Goal: Transaction & Acquisition: Purchase product/service

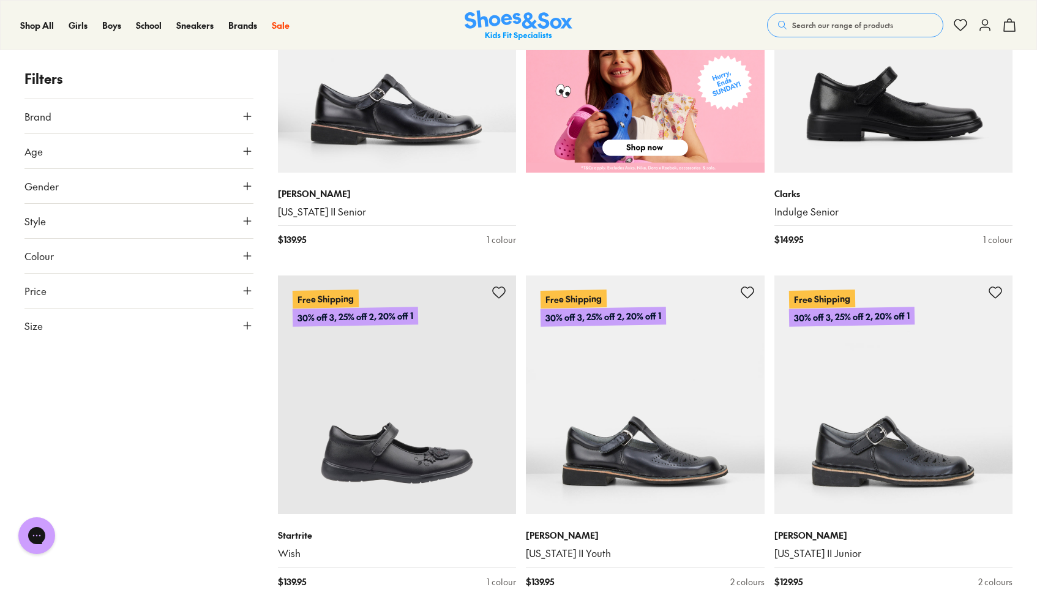
scroll to position [841, 0]
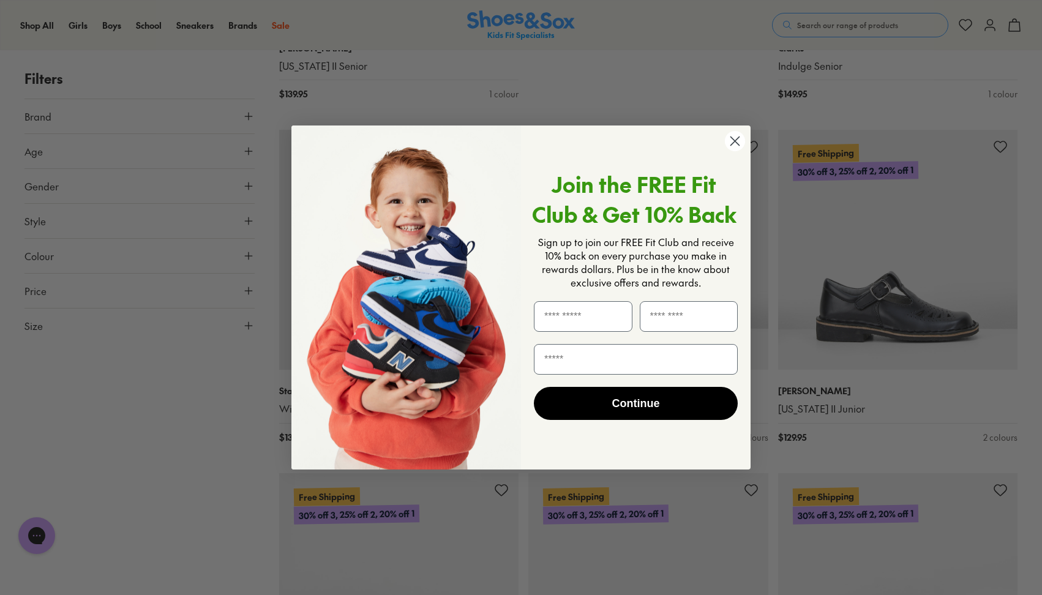
click at [740, 142] on circle "Close dialog" at bounding box center [735, 141] width 20 height 20
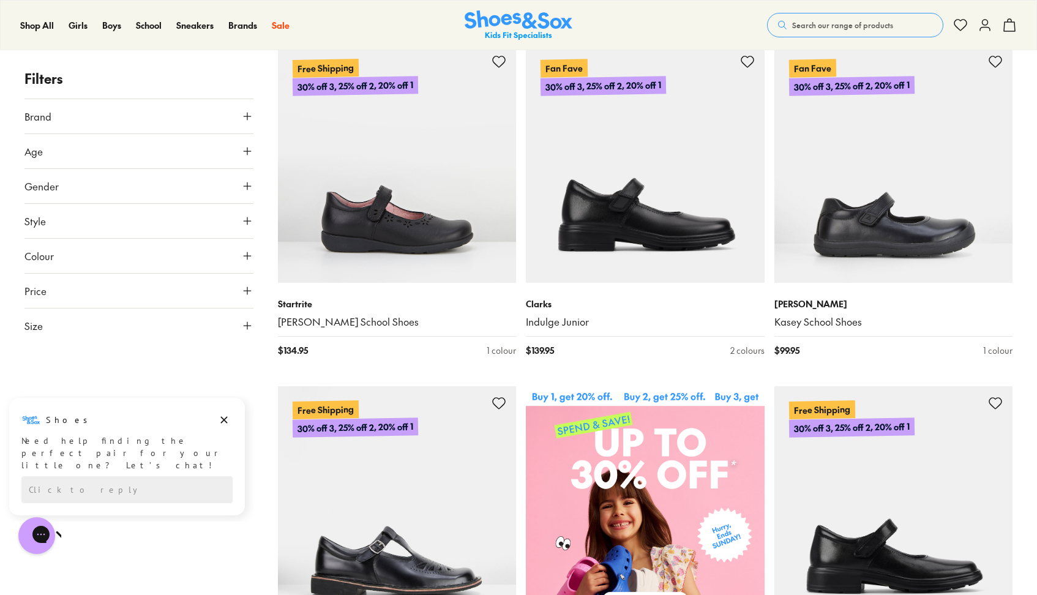
scroll to position [227, 0]
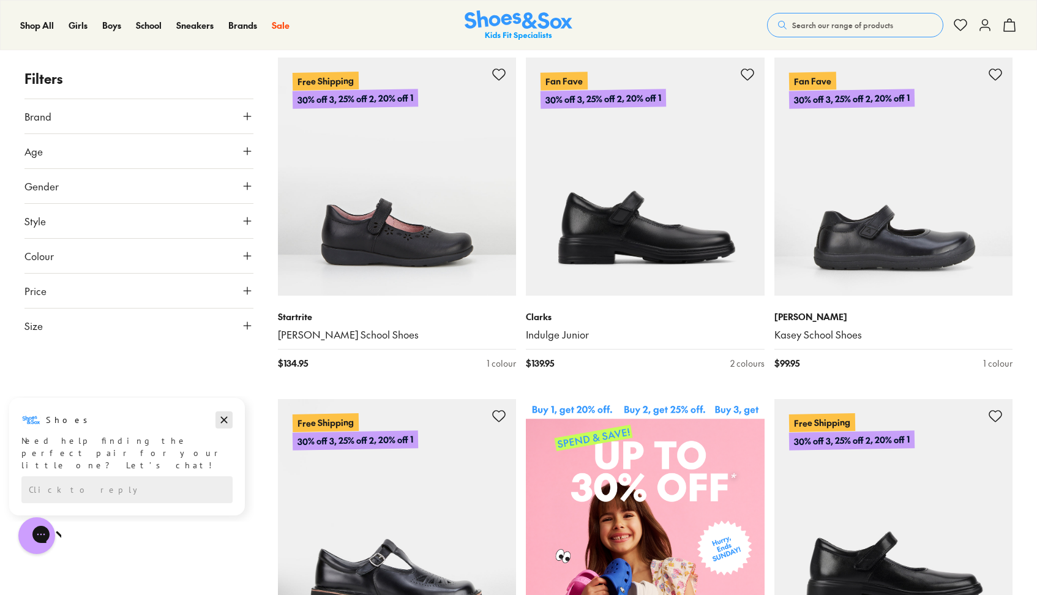
click at [227, 420] on icon "Dismiss campaign" at bounding box center [224, 420] width 12 height 15
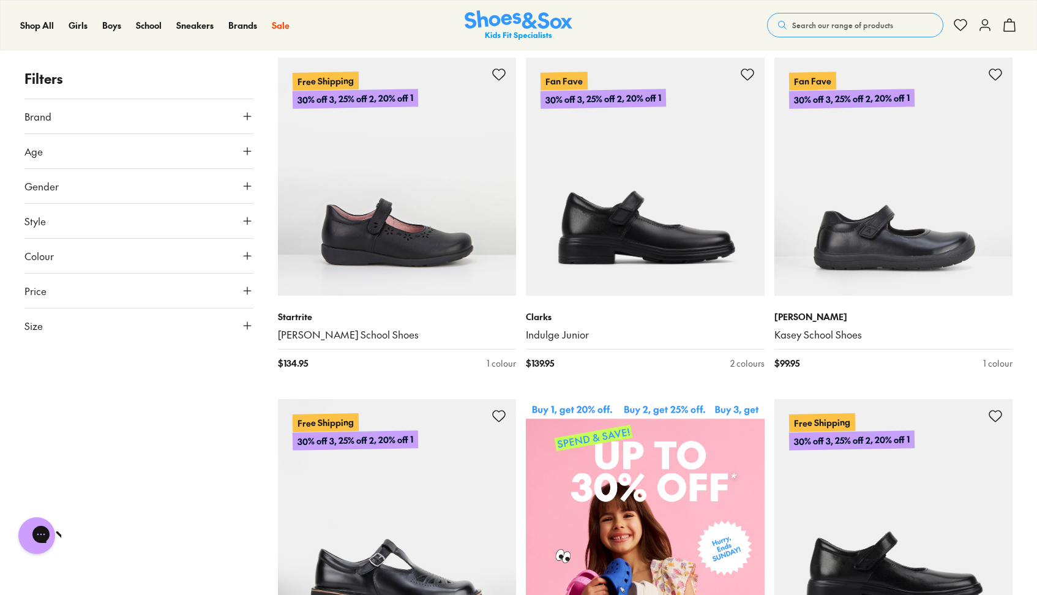
click at [246, 326] on icon at bounding box center [247, 326] width 12 height 12
click at [180, 382] on button "31" at bounding box center [176, 378] width 39 height 29
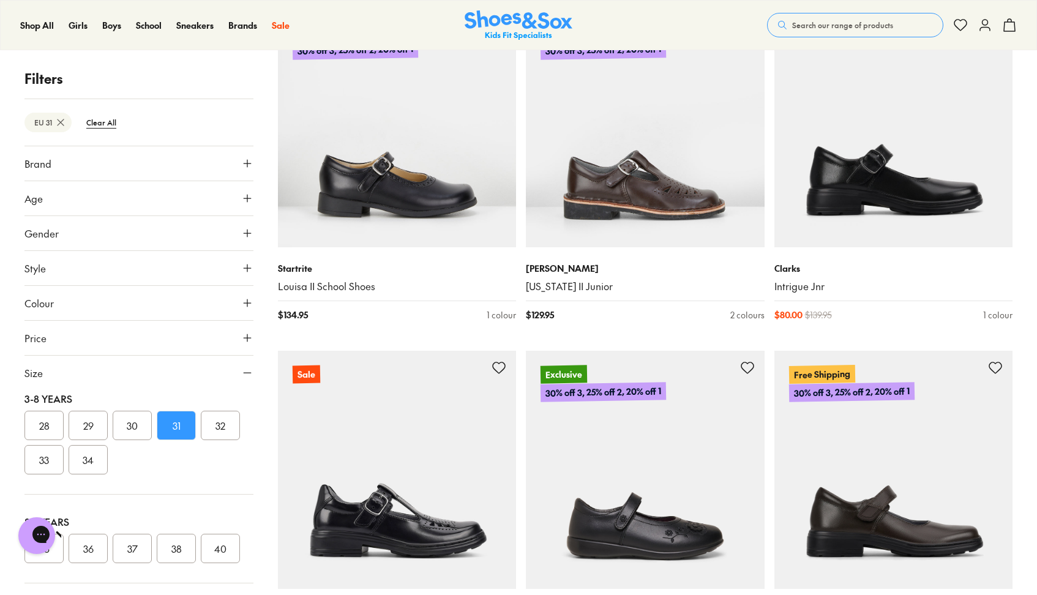
scroll to position [1106, 0]
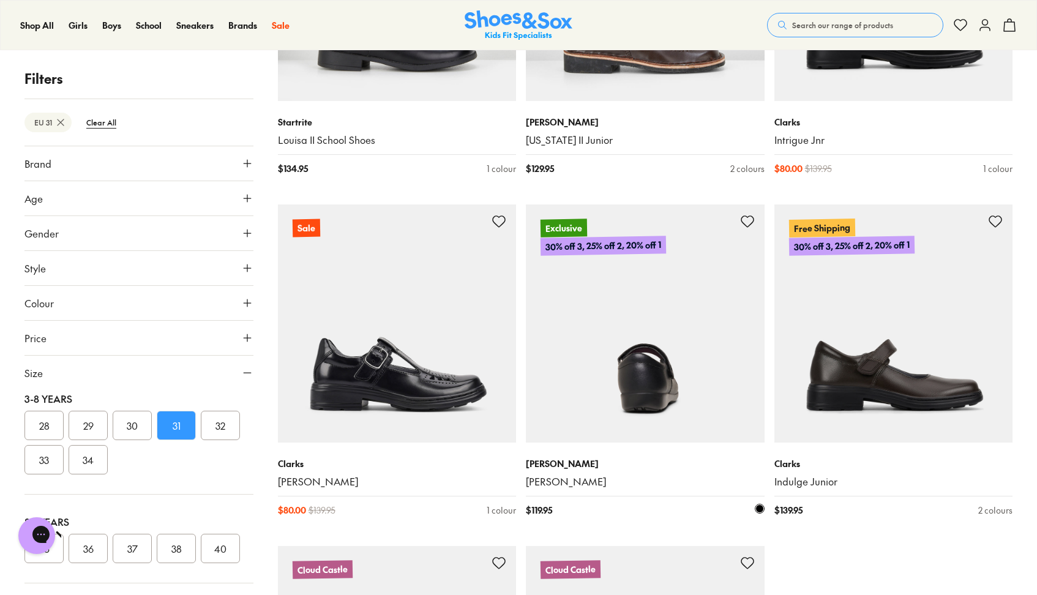
click at [710, 321] on img at bounding box center [645, 323] width 239 height 239
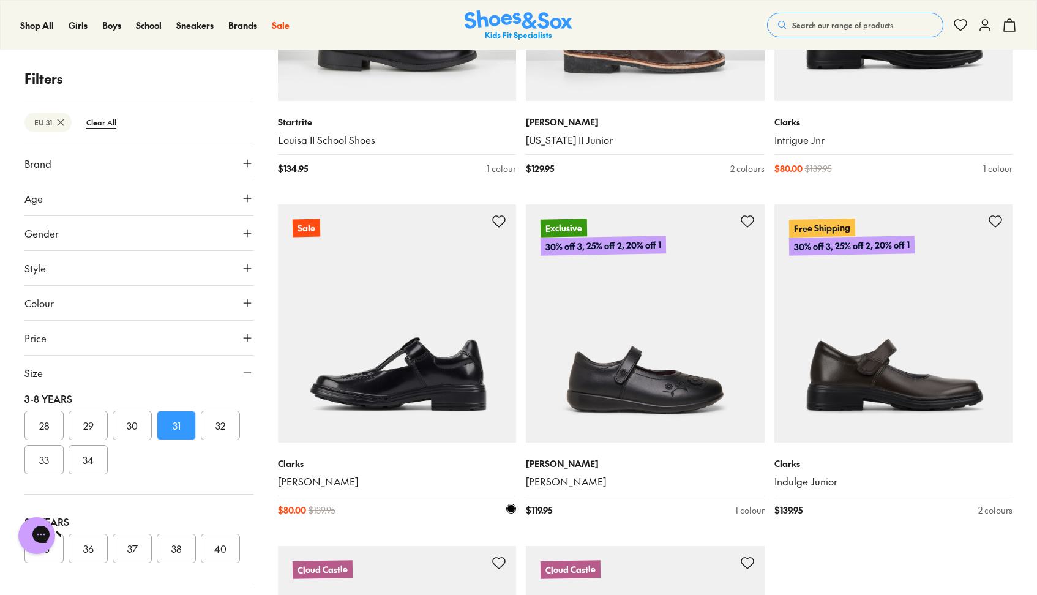
click at [436, 397] on img at bounding box center [397, 323] width 239 height 239
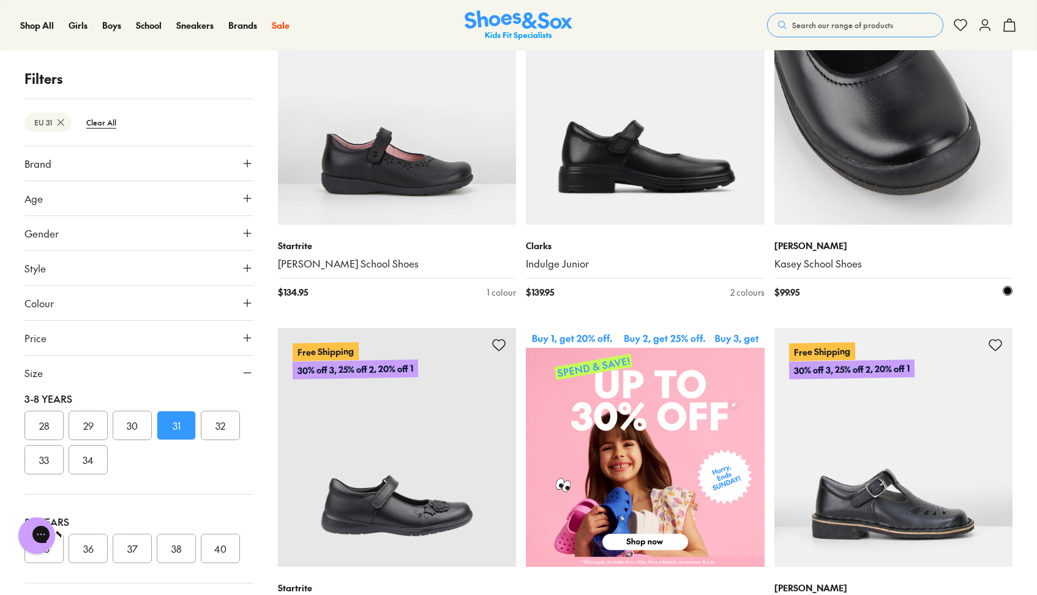
scroll to position [405, 0]
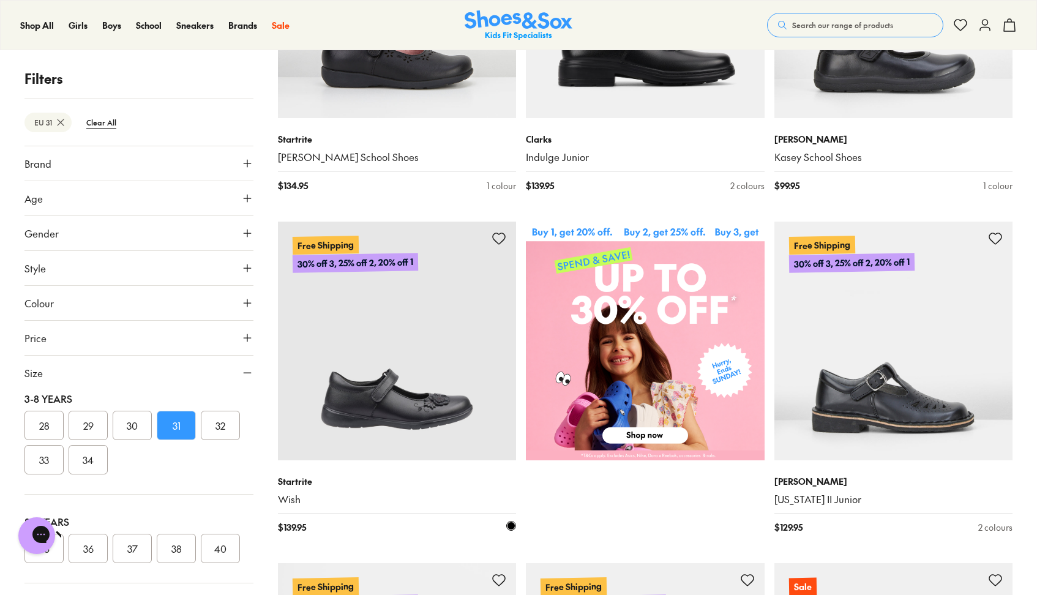
click at [429, 410] on img at bounding box center [397, 341] width 239 height 239
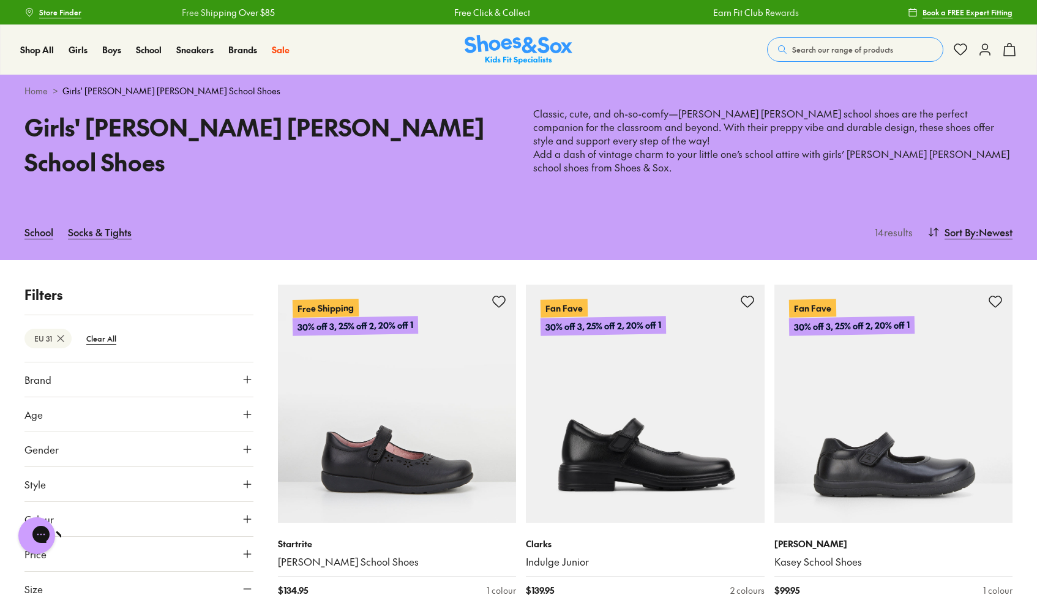
scroll to position [0, 0]
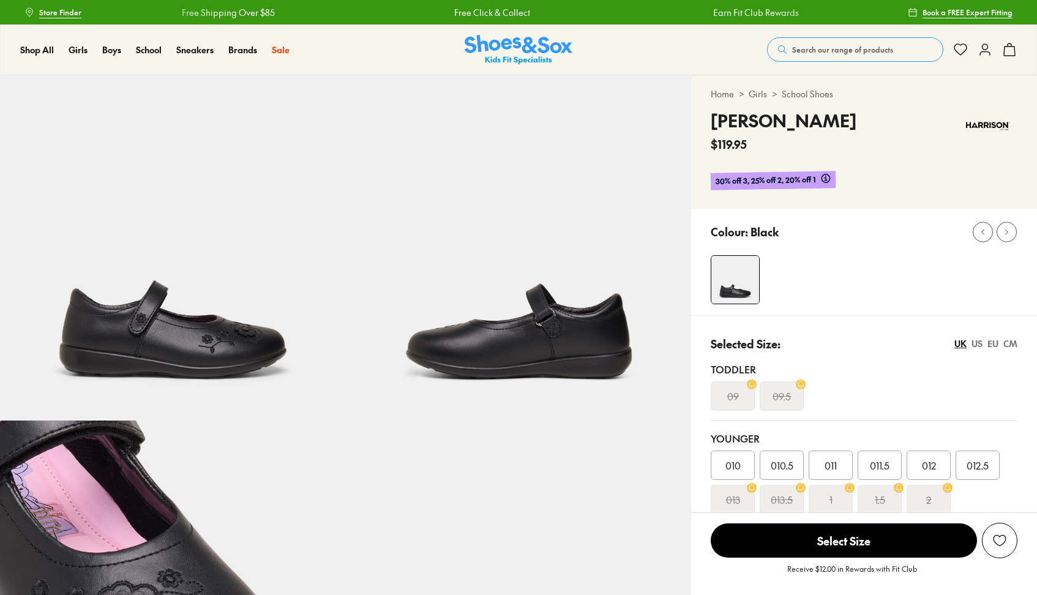
select select "*"
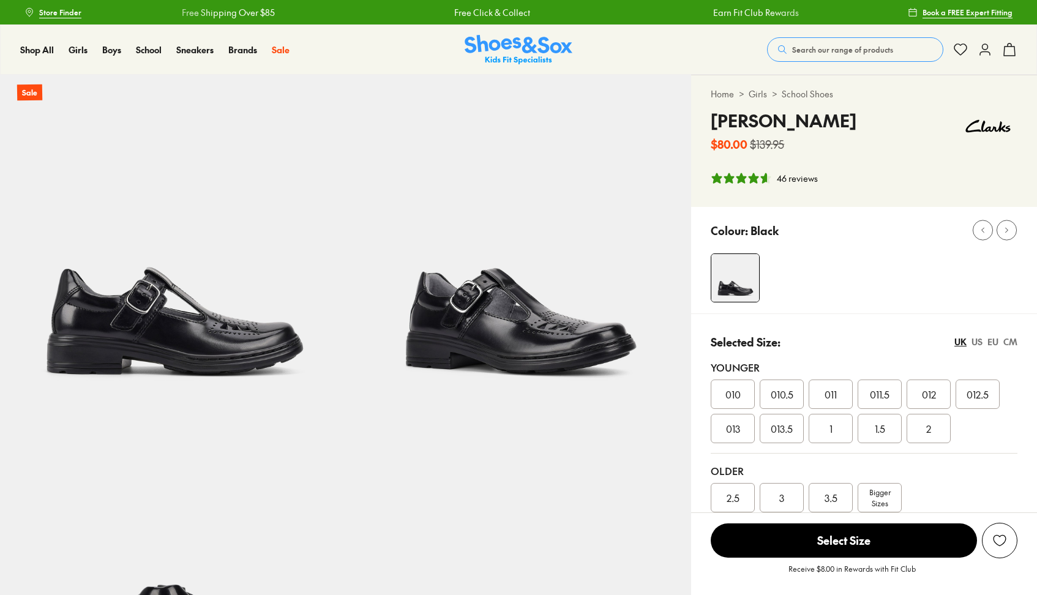
select select "*"
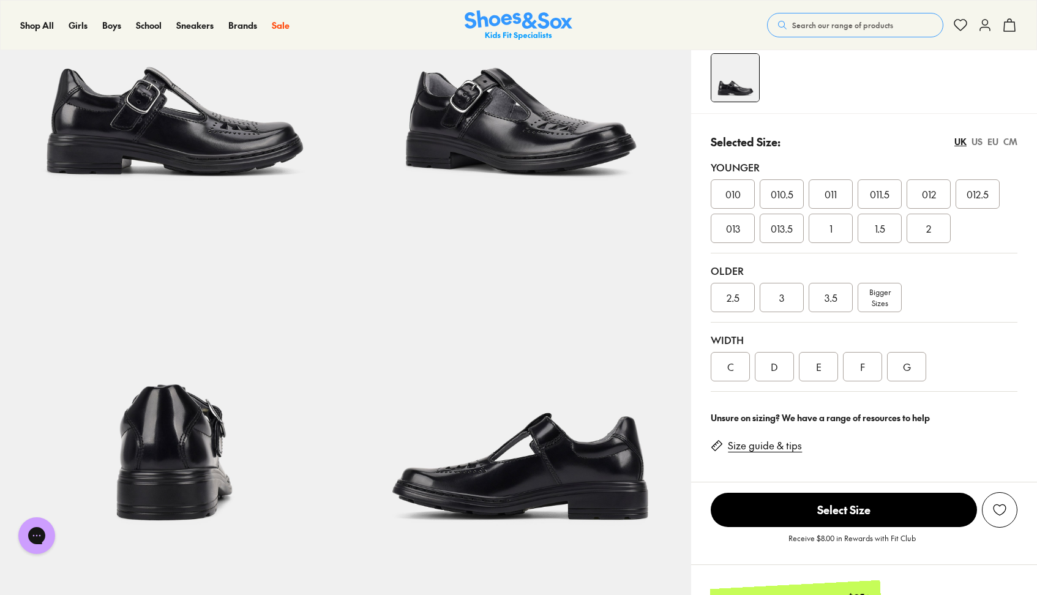
scroll to position [95, 0]
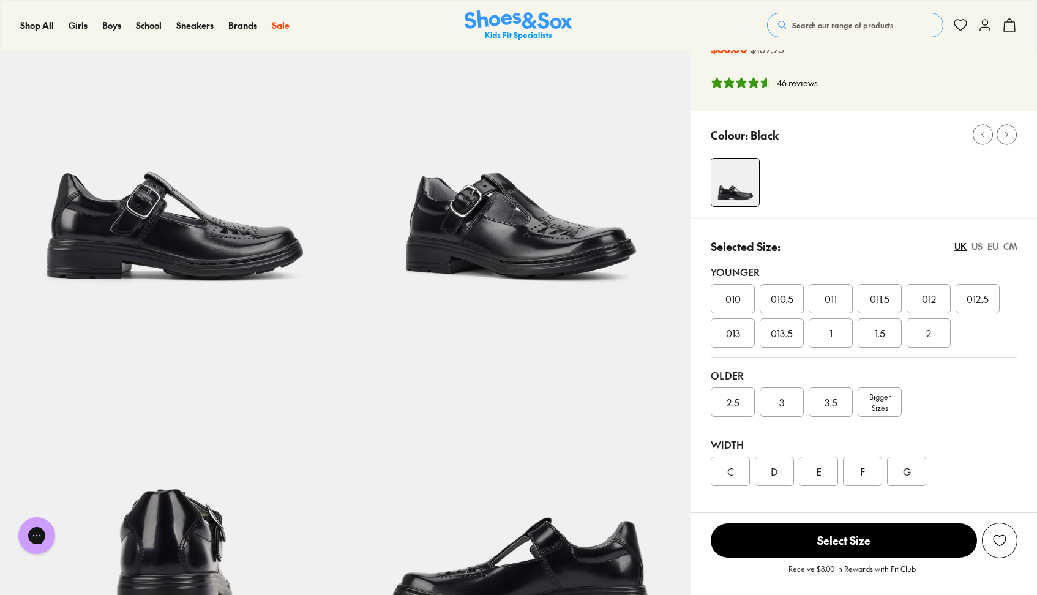
click at [233, 267] on img at bounding box center [173, 152] width 346 height 346
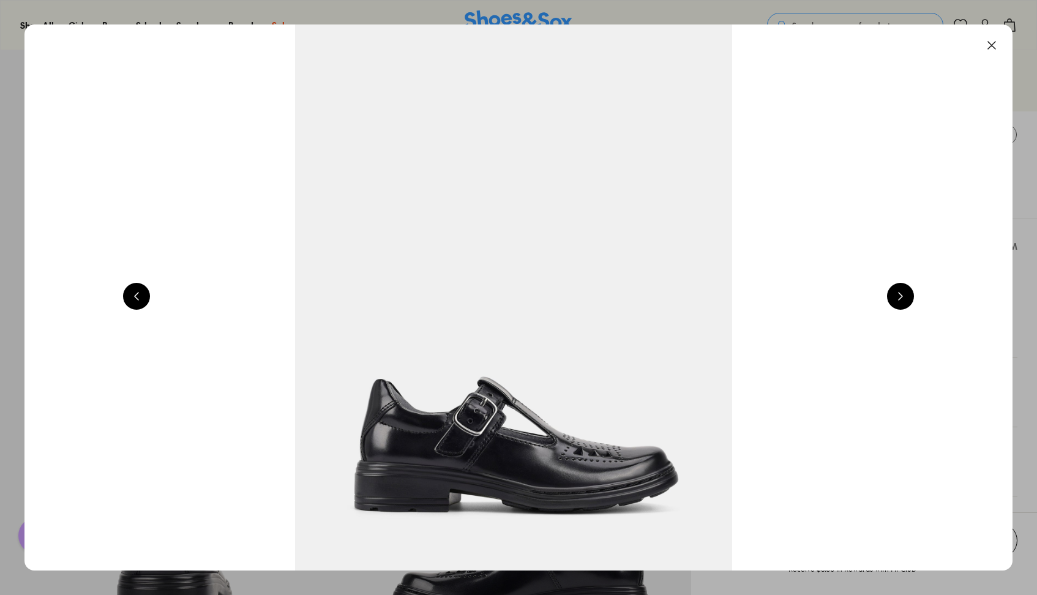
click at [911, 299] on button at bounding box center [900, 296] width 27 height 27
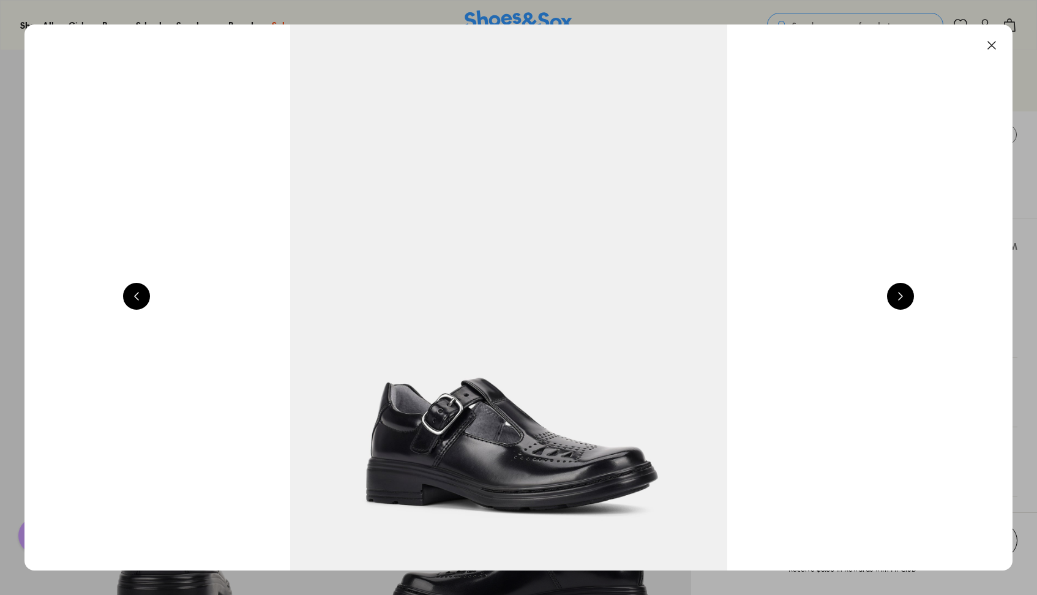
click at [911, 299] on button at bounding box center [900, 296] width 27 height 27
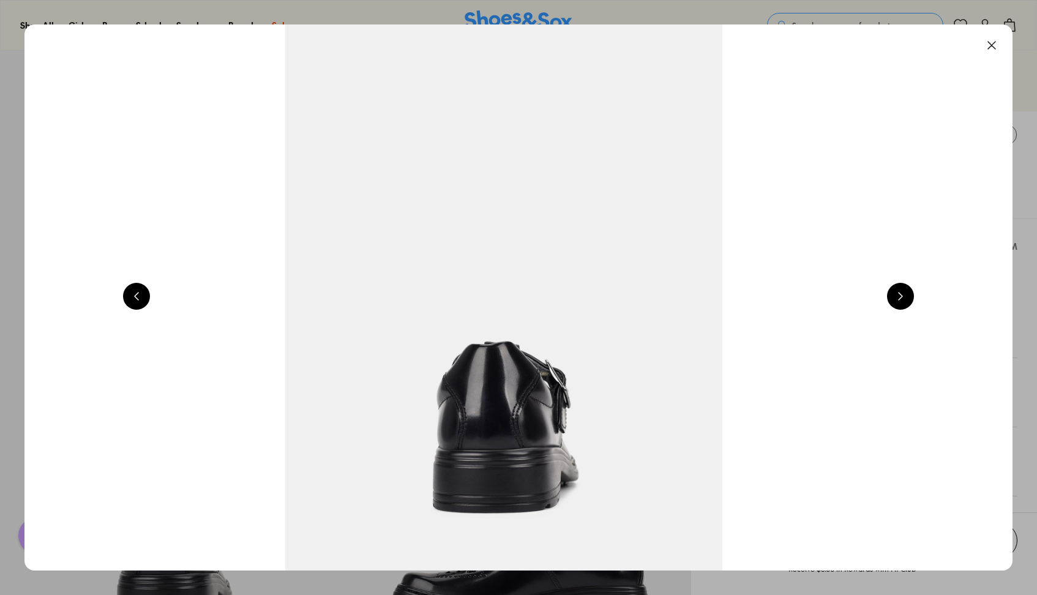
click at [911, 299] on button at bounding box center [900, 296] width 27 height 27
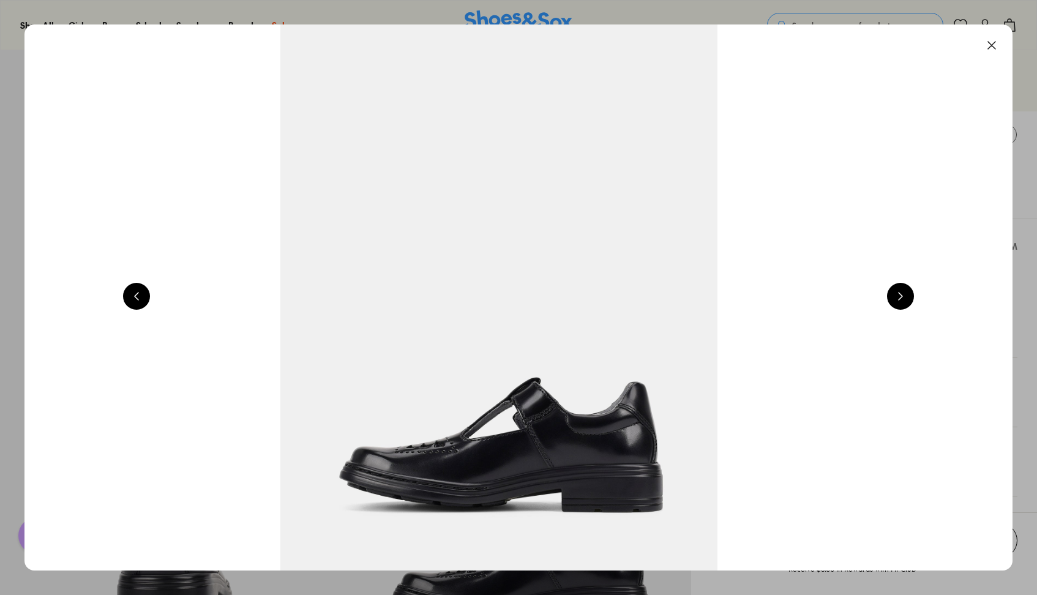
click at [995, 41] on button at bounding box center [991, 45] width 27 height 27
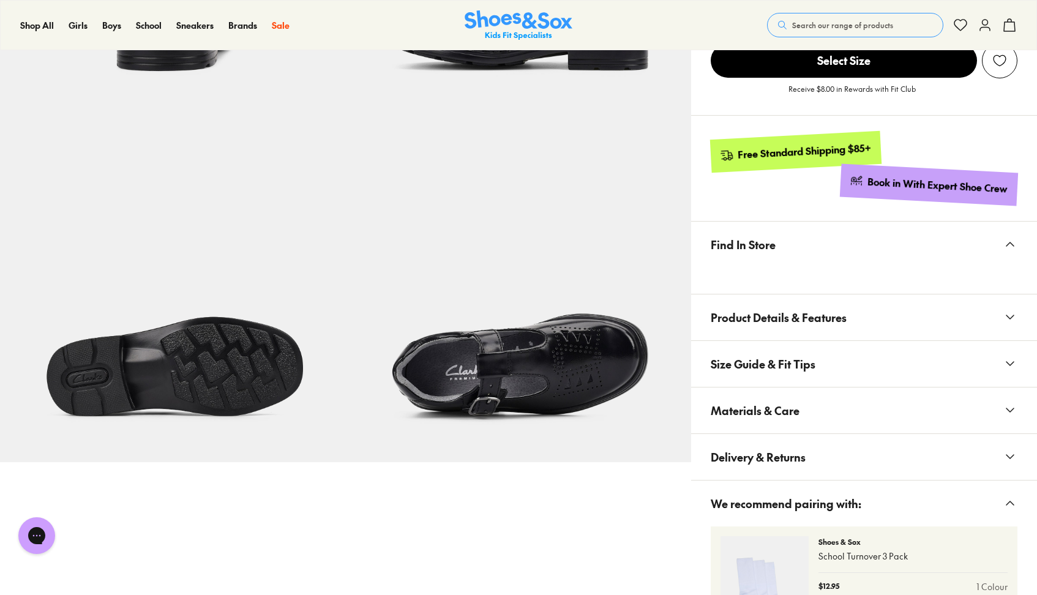
scroll to position [879, 0]
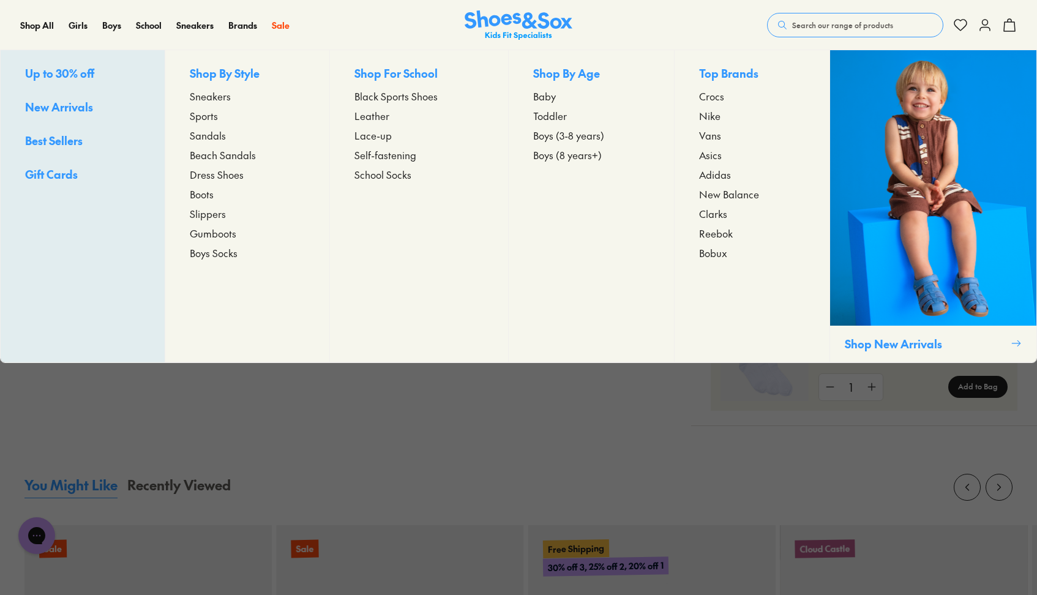
scroll to position [95, 0]
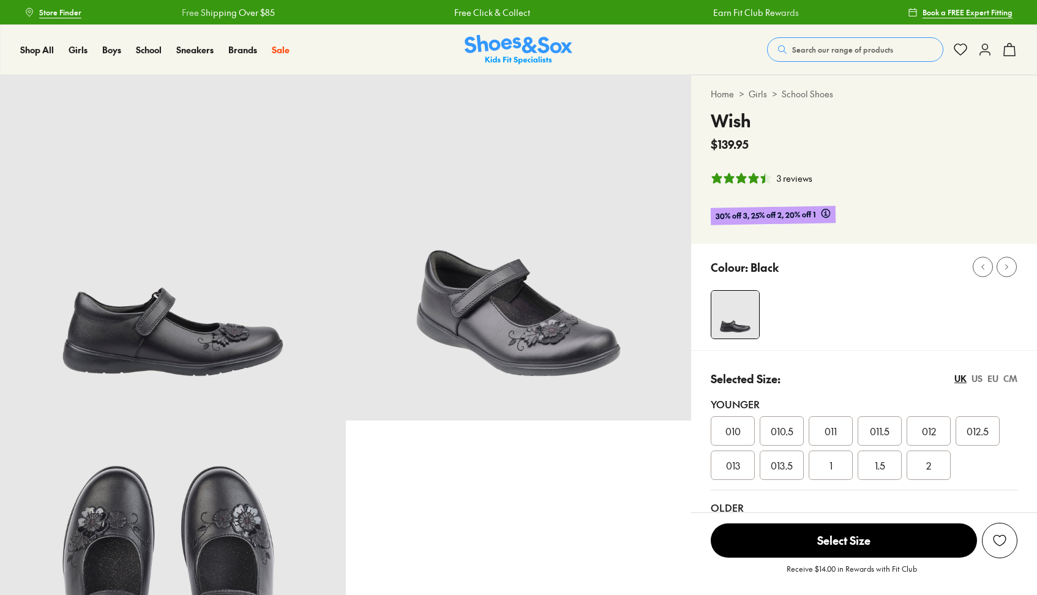
select select "*"
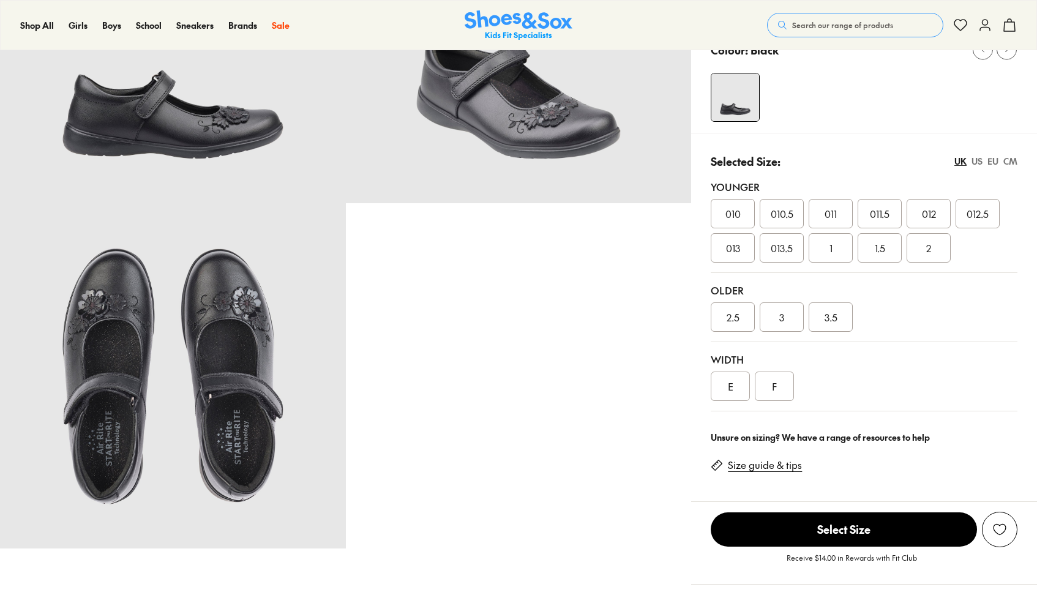
scroll to position [291, 0]
